Goal: Check status: Check status

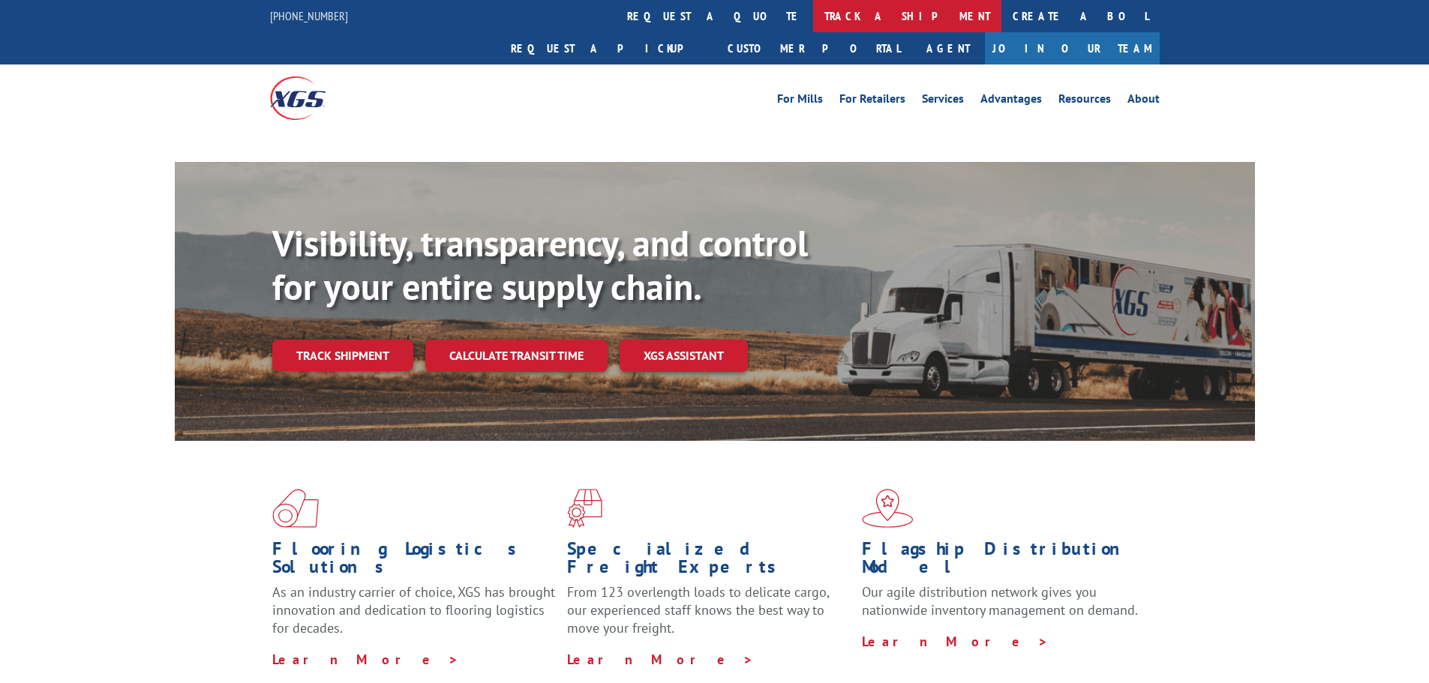
click at [813, 15] on link "track a shipment" at bounding box center [907, 16] width 188 height 32
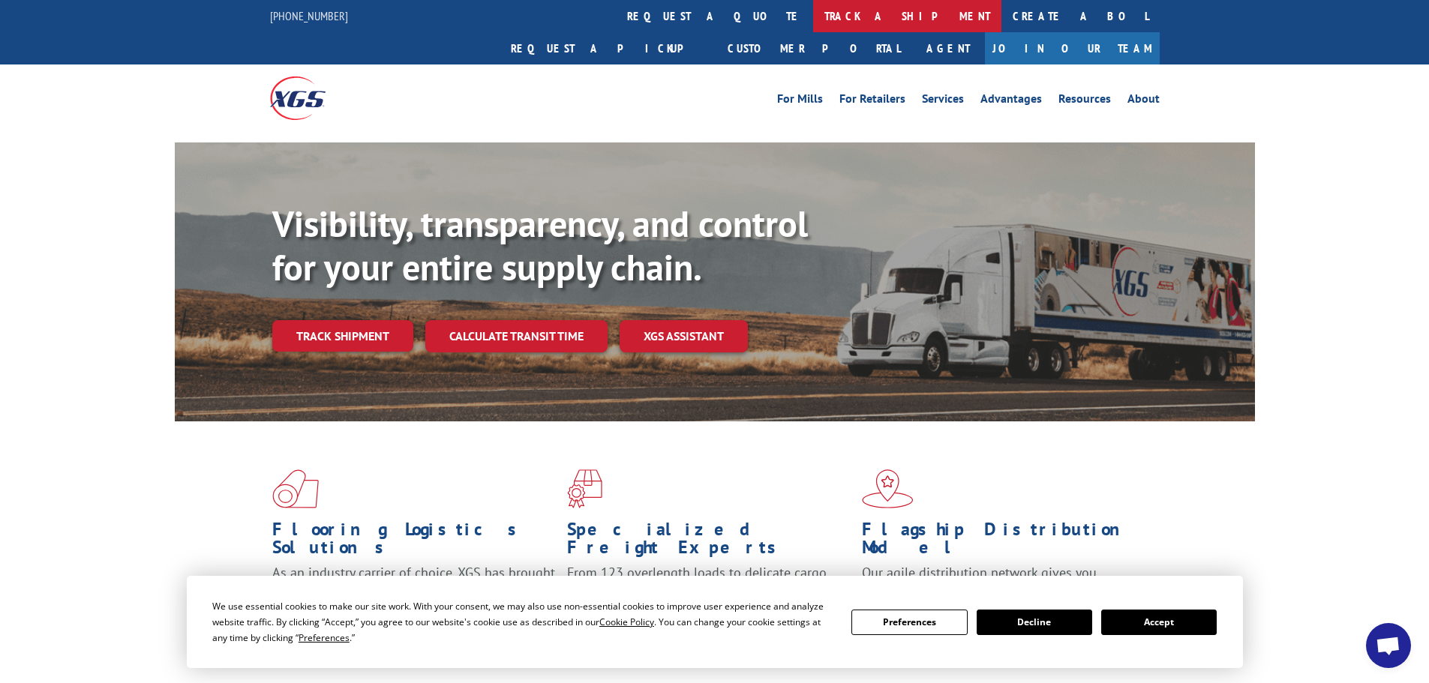
click at [813, 18] on link "track a shipment" at bounding box center [907, 16] width 188 height 32
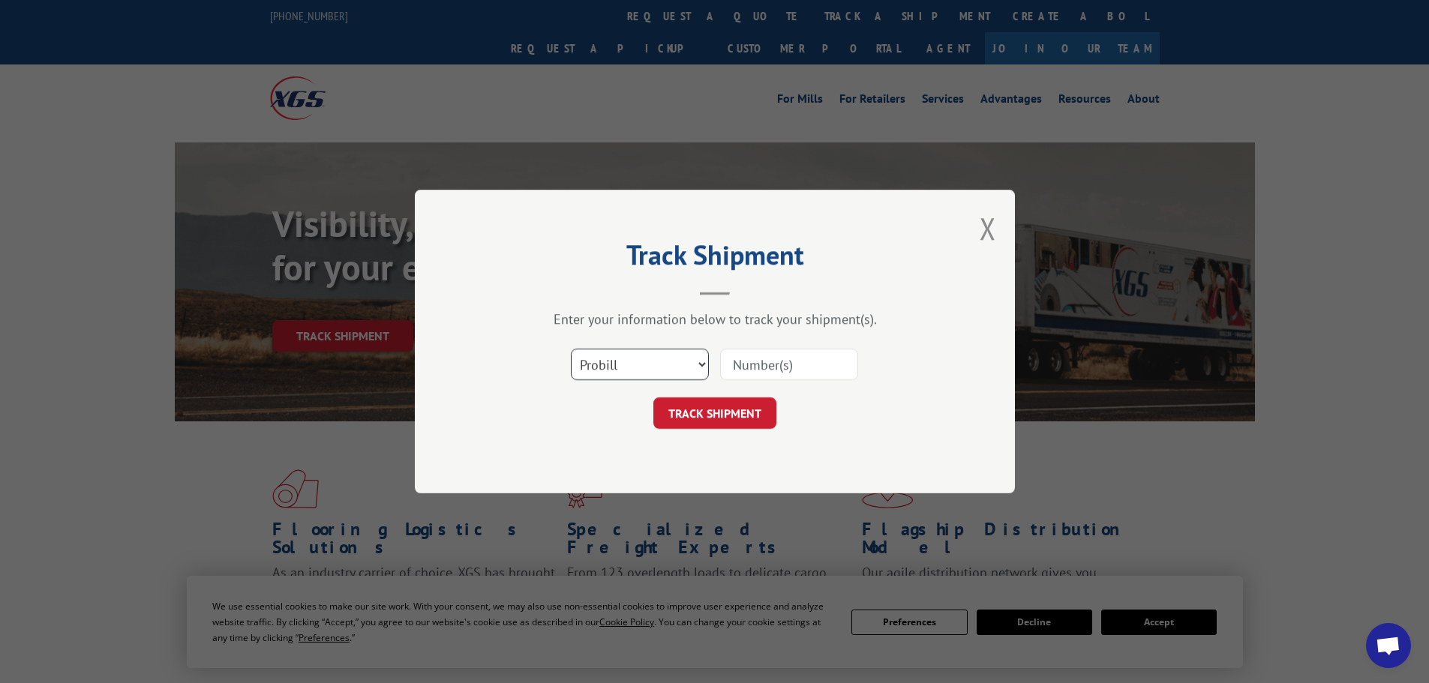
click at [626, 364] on select "Select category... Probill BOL PO" at bounding box center [640, 365] width 138 height 32
select select "po"
click at [571, 349] on select "Select category... Probill BOL PO" at bounding box center [640, 365] width 138 height 32
paste input "78534619"
type input "78534619"
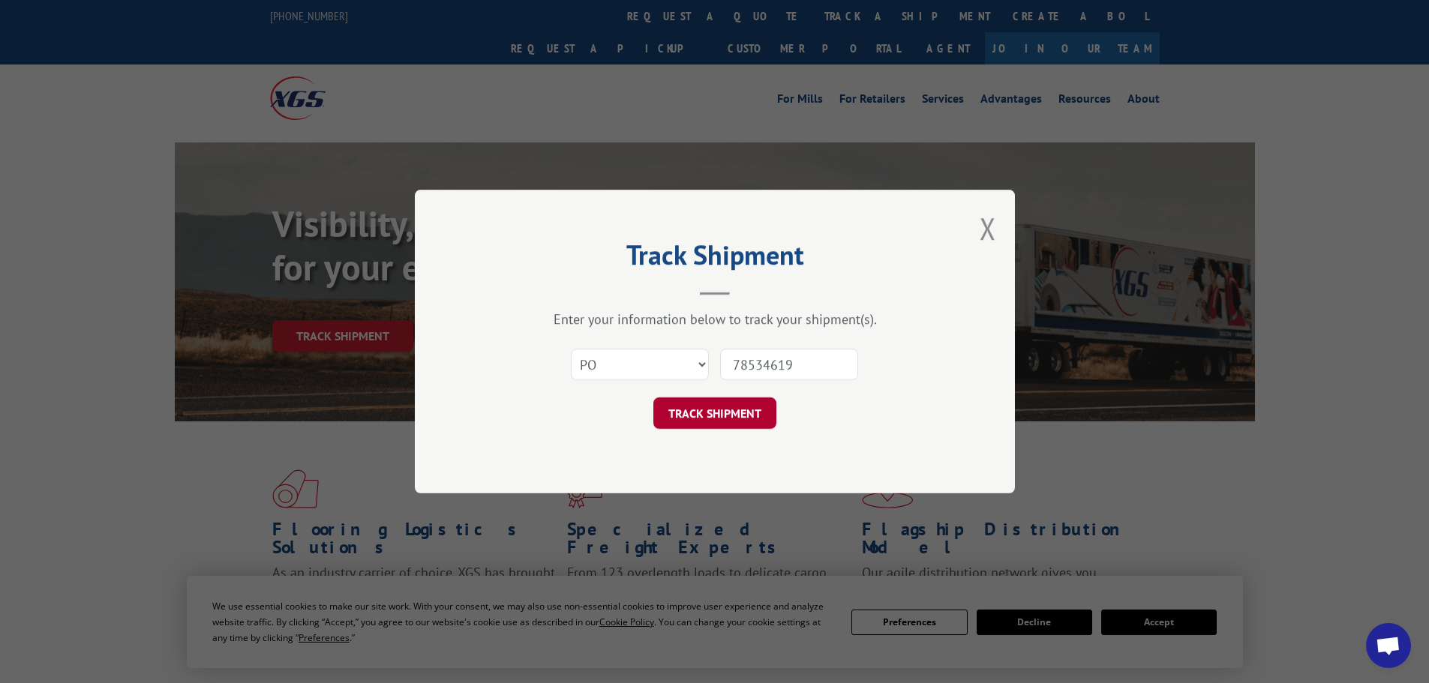
click at [719, 413] on button "TRACK SHIPMENT" at bounding box center [714, 414] width 123 height 32
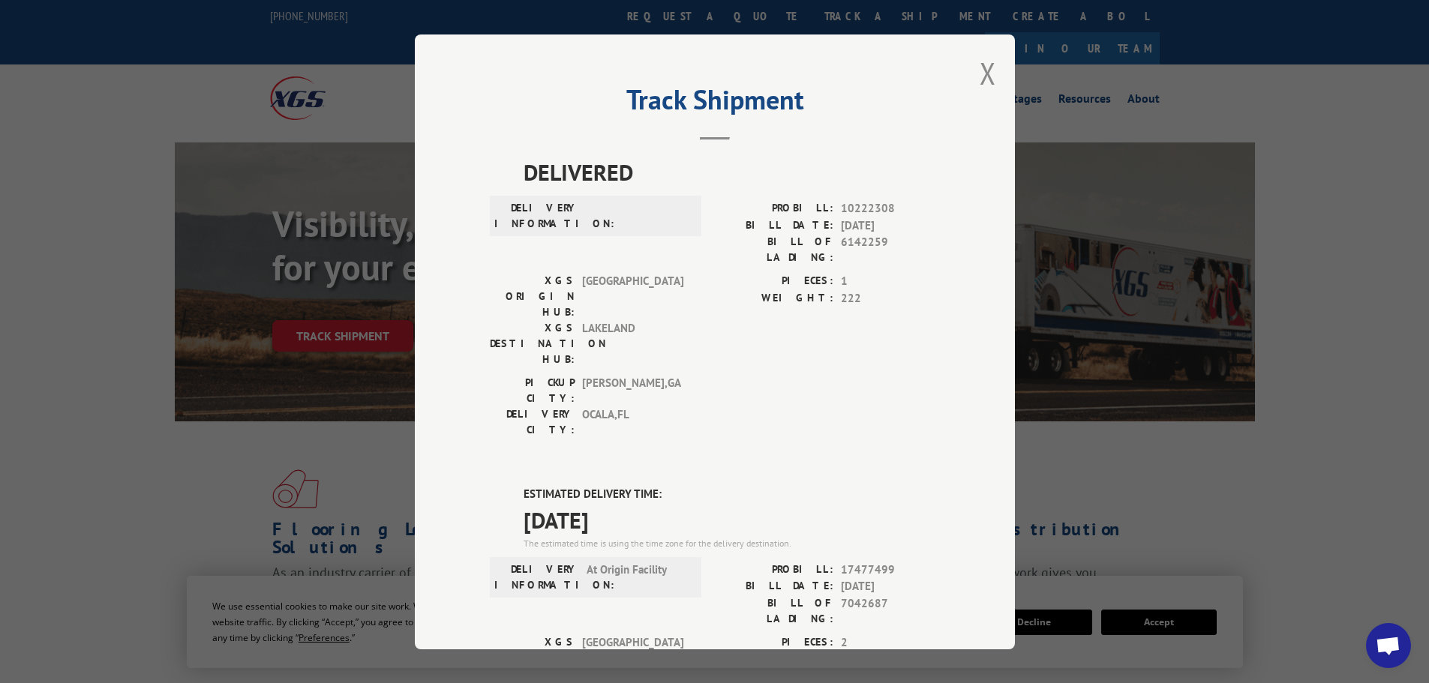
scroll to position [150, 0]
